Goal: Transaction & Acquisition: Obtain resource

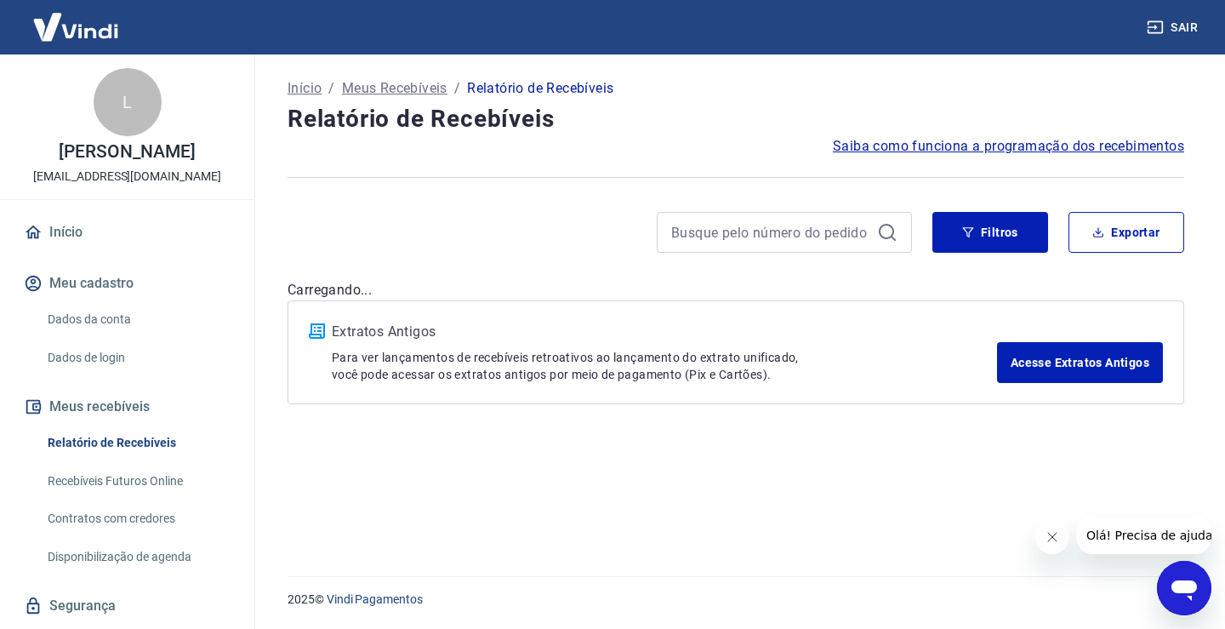
click at [153, 442] on link "Relatório de Recebíveis" at bounding box center [137, 442] width 193 height 35
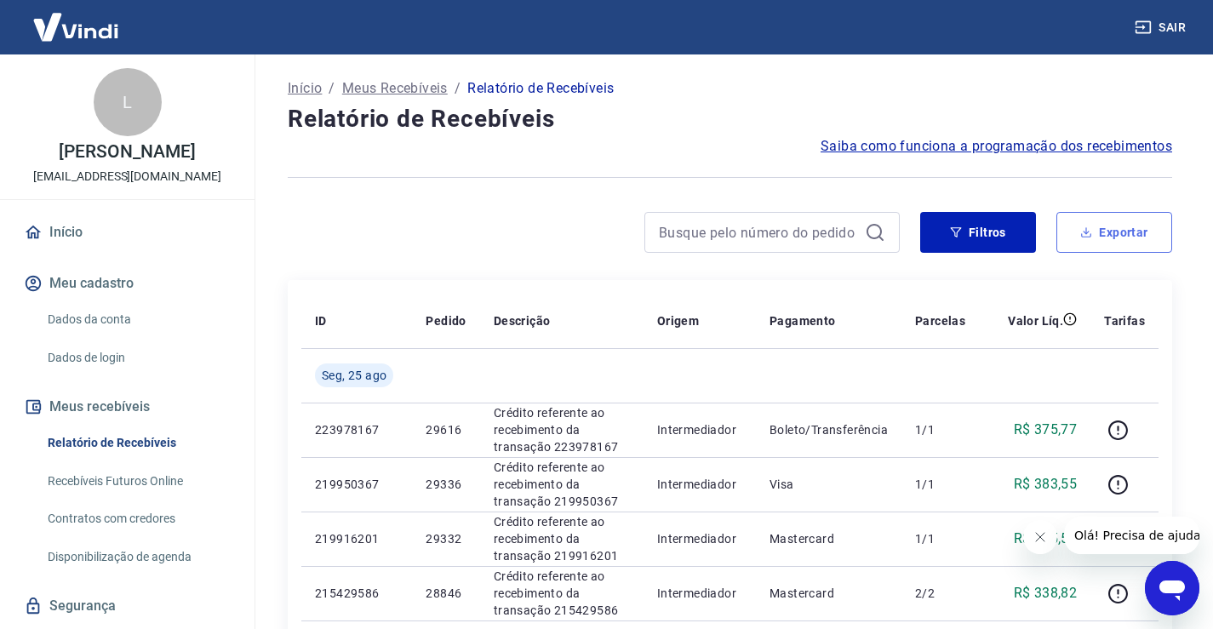
click at [1106, 234] on button "Exportar" at bounding box center [1114, 232] width 116 height 41
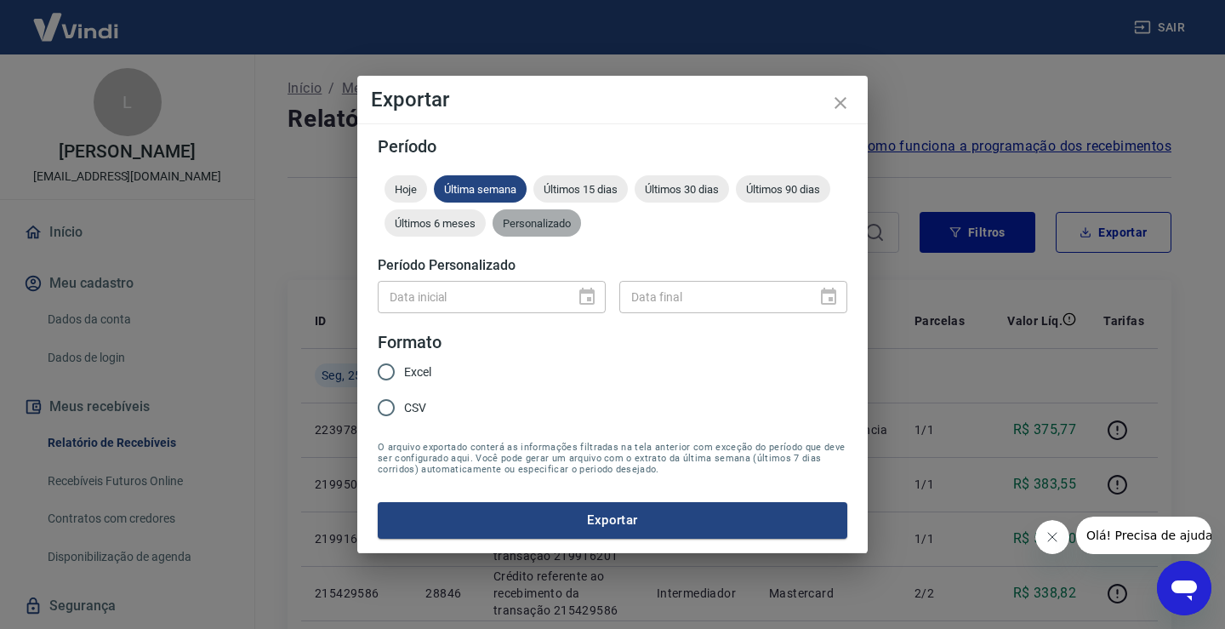
click at [537, 227] on span "Personalizado" at bounding box center [537, 223] width 88 height 13
click at [585, 297] on icon "Choose date" at bounding box center [587, 297] width 20 height 20
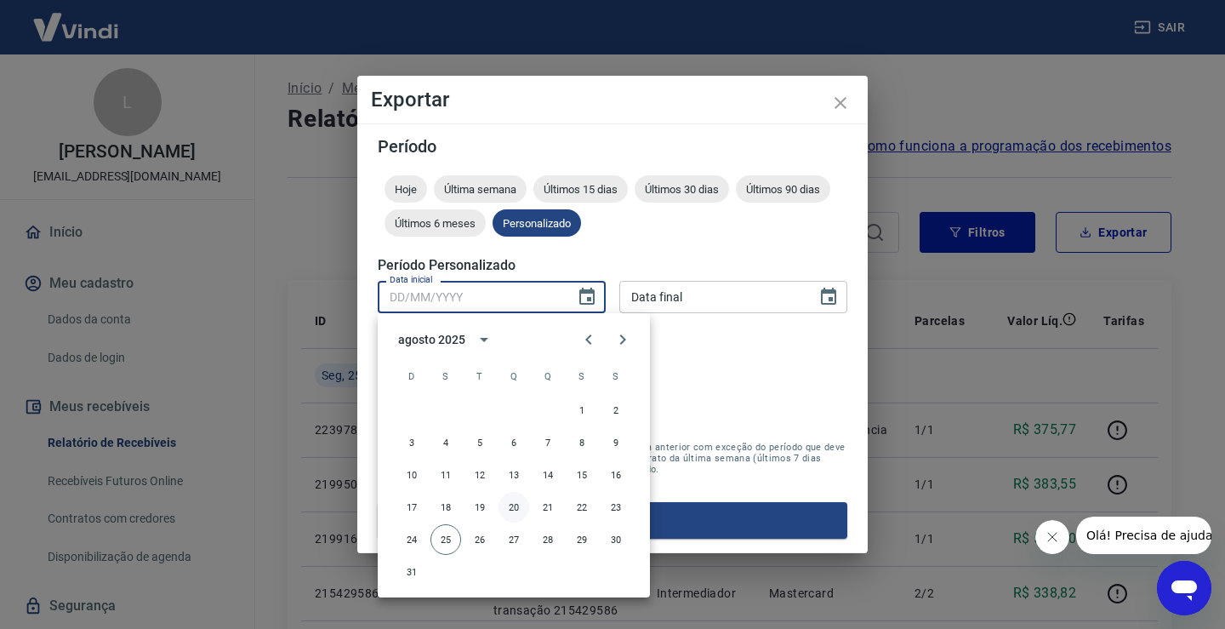
click at [513, 509] on button "20" at bounding box center [514, 507] width 31 height 31
type input "[DATE]"
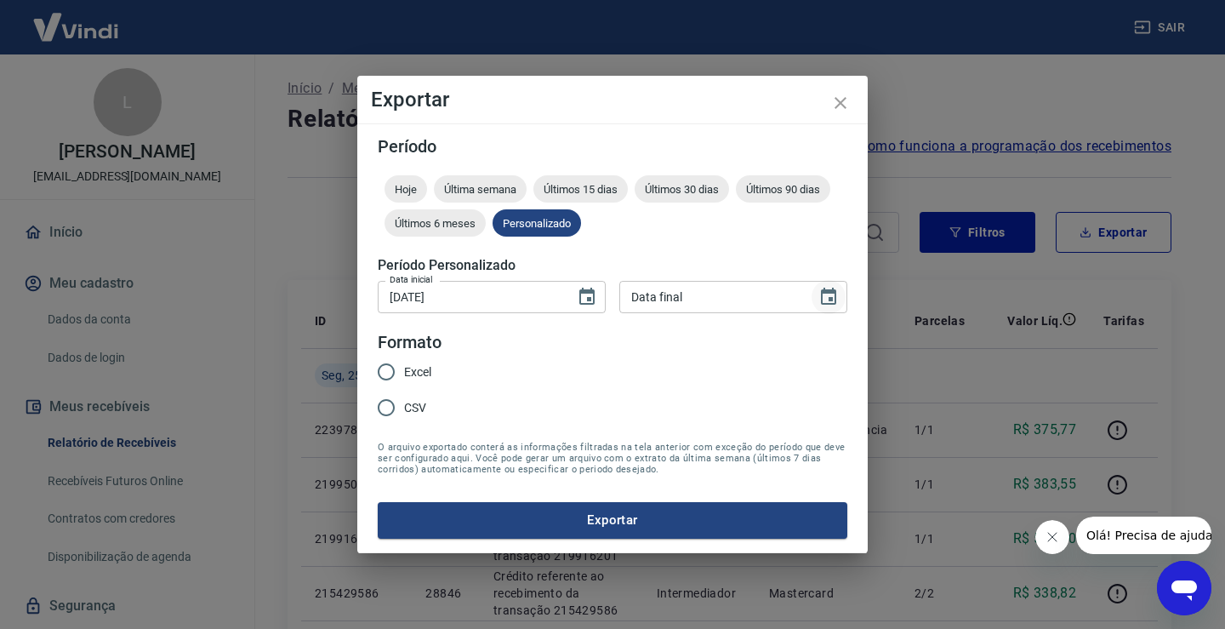
click at [833, 297] on icon "Choose date" at bounding box center [828, 296] width 15 height 17
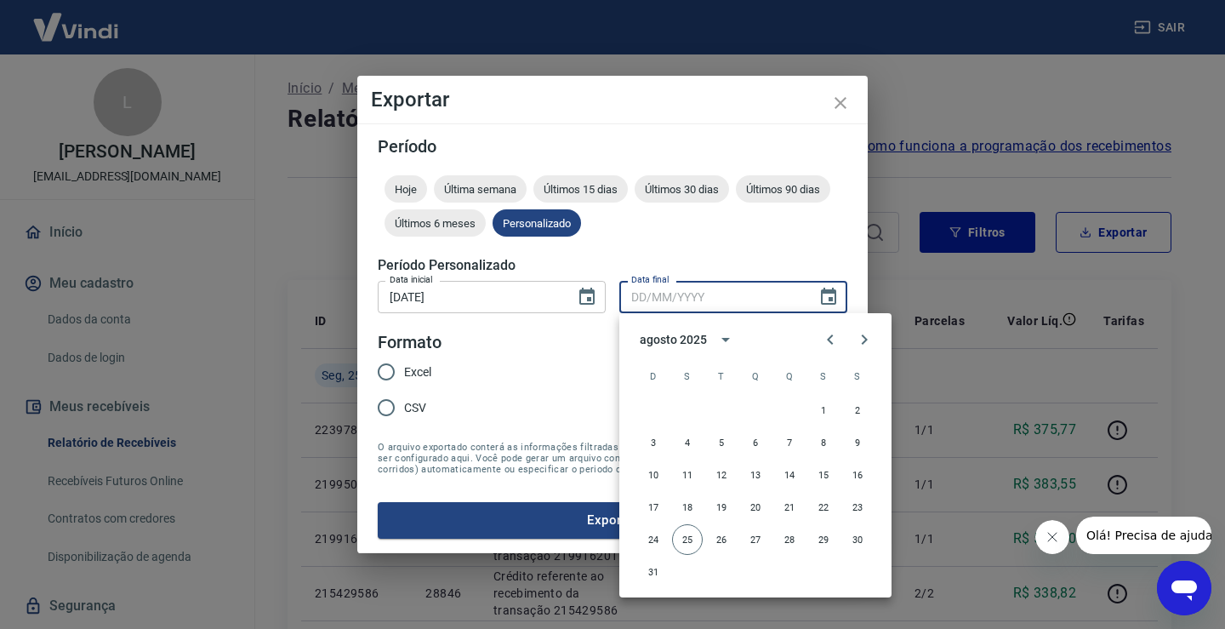
drag, startPoint x: 690, startPoint y: 538, endPoint x: 642, endPoint y: 522, distance: 51.1
click at [689, 538] on button "25" at bounding box center [687, 539] width 31 height 31
type input "[DATE]"
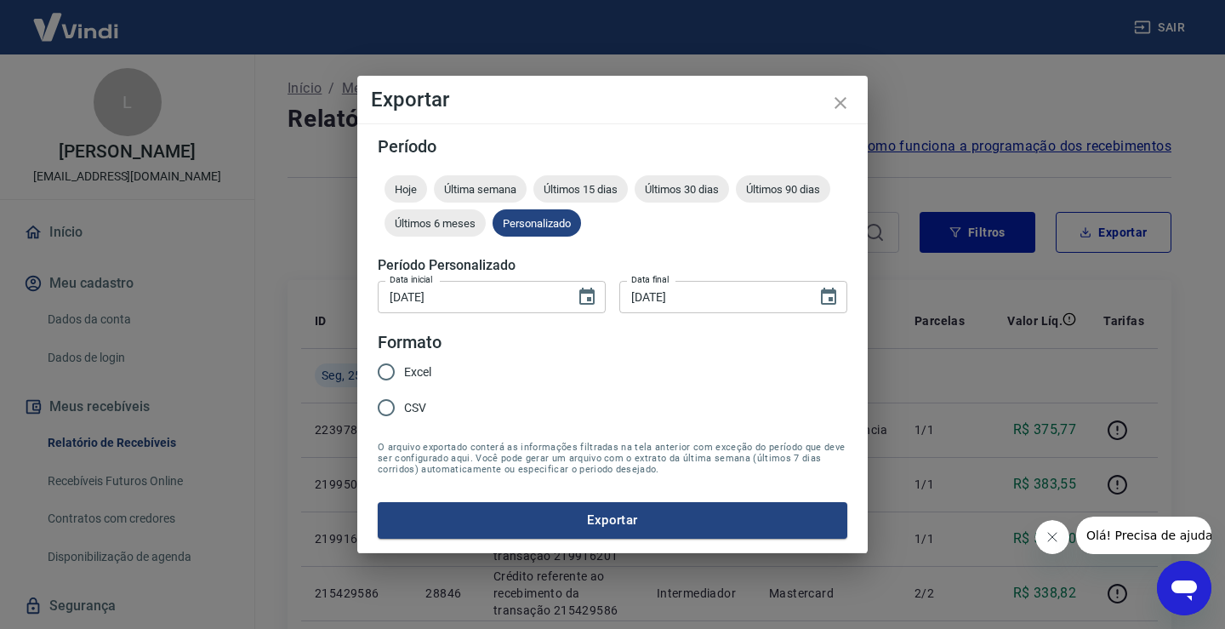
click at [416, 368] on span "Excel" at bounding box center [417, 372] width 27 height 18
click at [404, 368] on input "Excel" at bounding box center [386, 372] width 36 height 36
radio input "true"
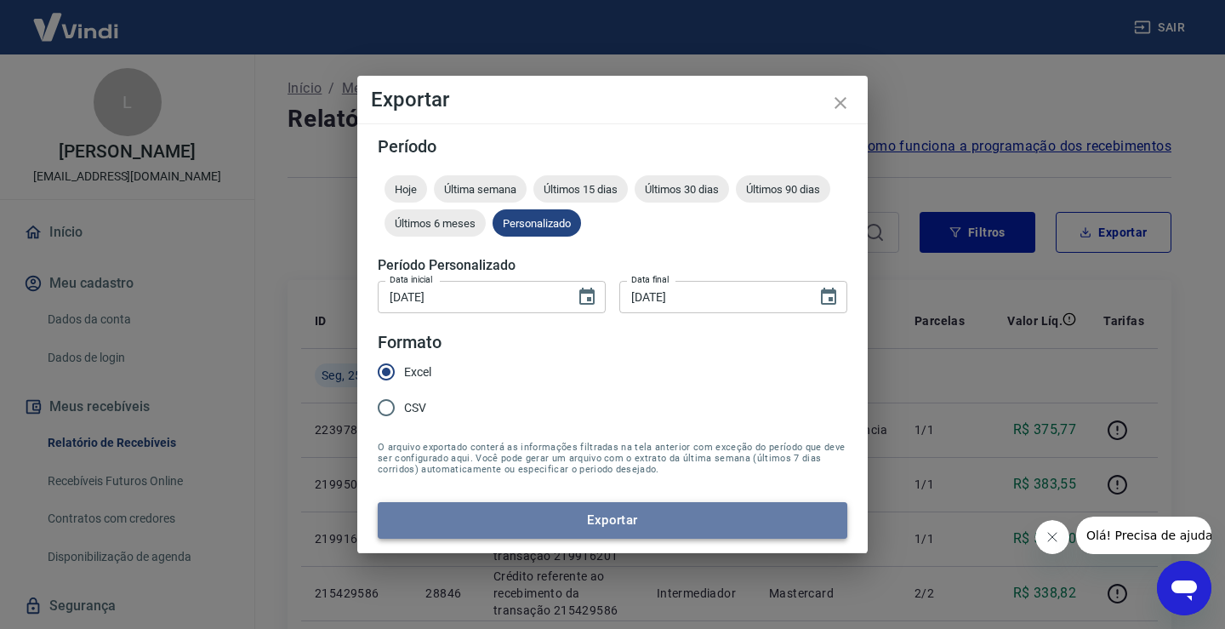
click at [600, 516] on button "Exportar" at bounding box center [613, 520] width 470 height 36
